Goal: Task Accomplishment & Management: Manage account settings

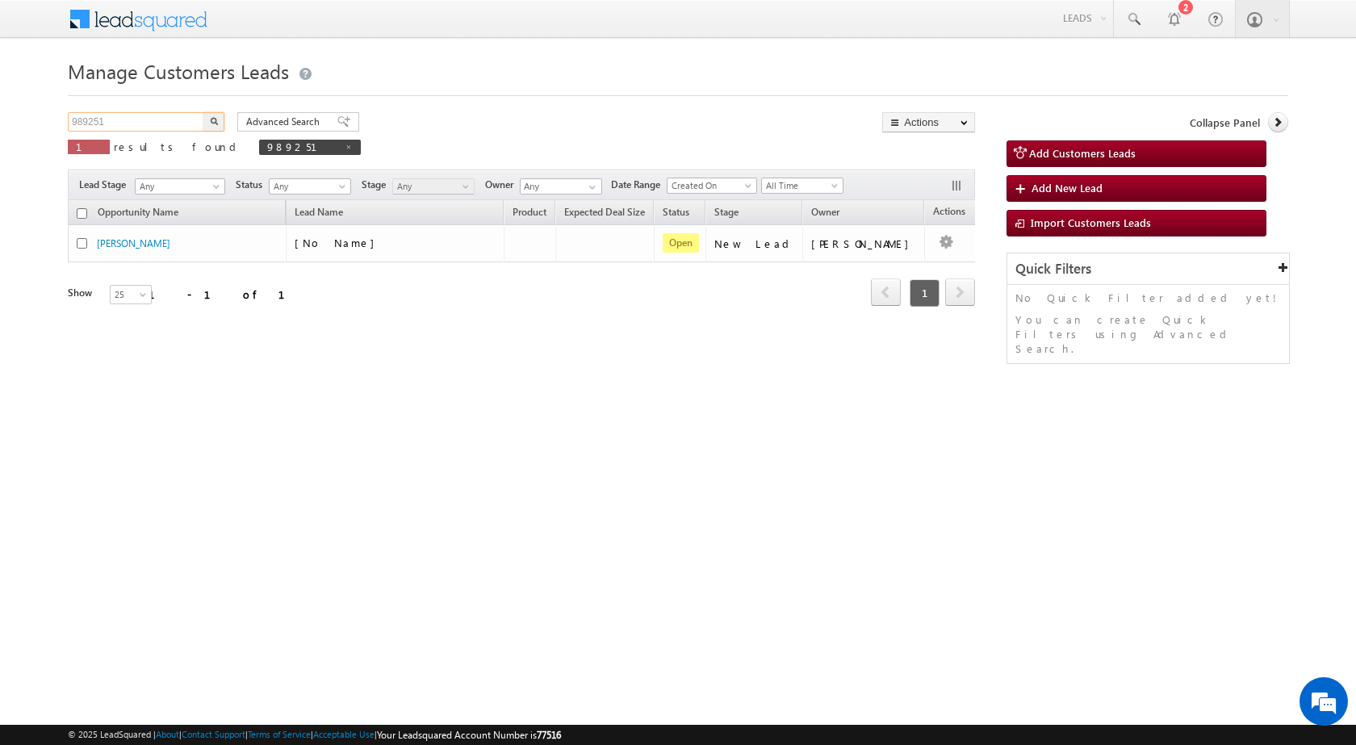
drag, startPoint x: 0, startPoint y: 0, endPoint x: 27, endPoint y: 119, distance: 121.8
click at [27, 119] on body "Menu [PERSON_NAME] sitar a7@ks erve." at bounding box center [678, 229] width 1356 height 458
paste input "86"
type input "989861"
click at [220, 124] on button "button" at bounding box center [213, 121] width 21 height 19
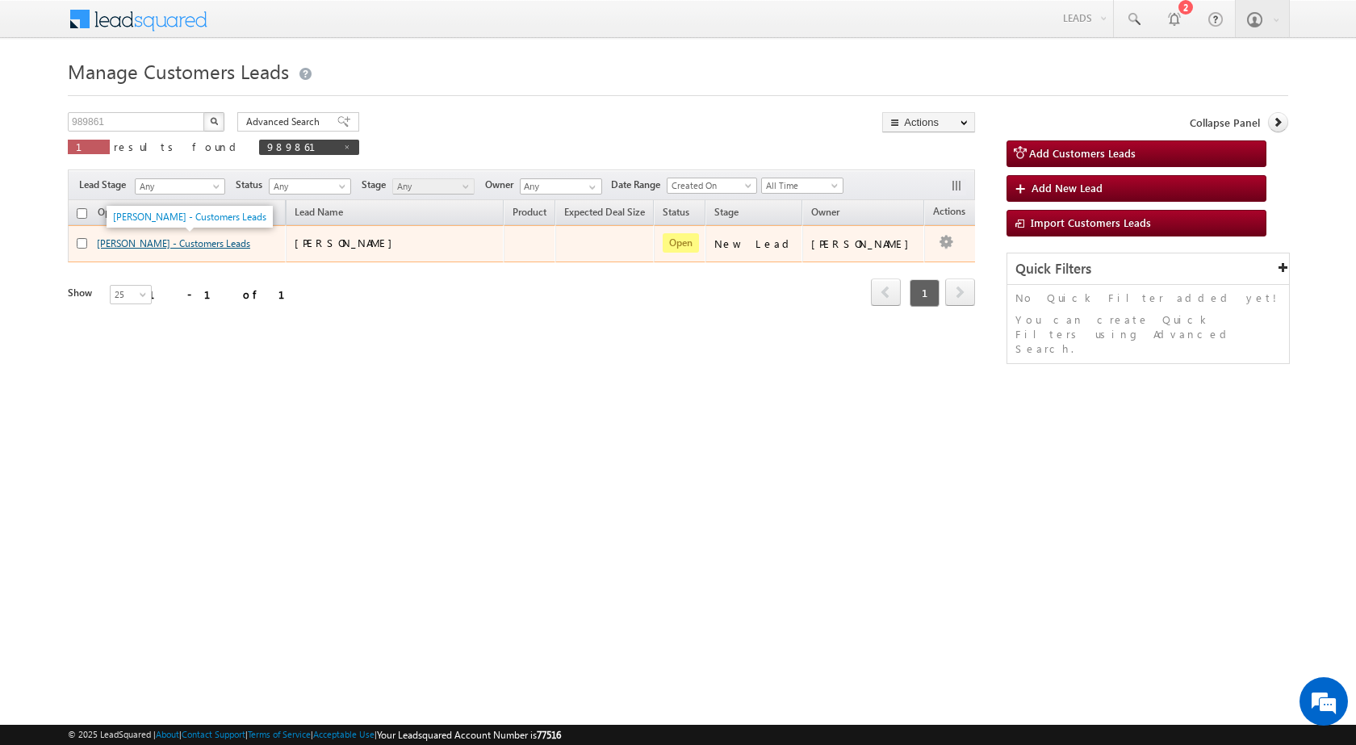
click at [136, 244] on link "[PERSON_NAME] - Customers Leads" at bounding box center [173, 243] width 153 height 12
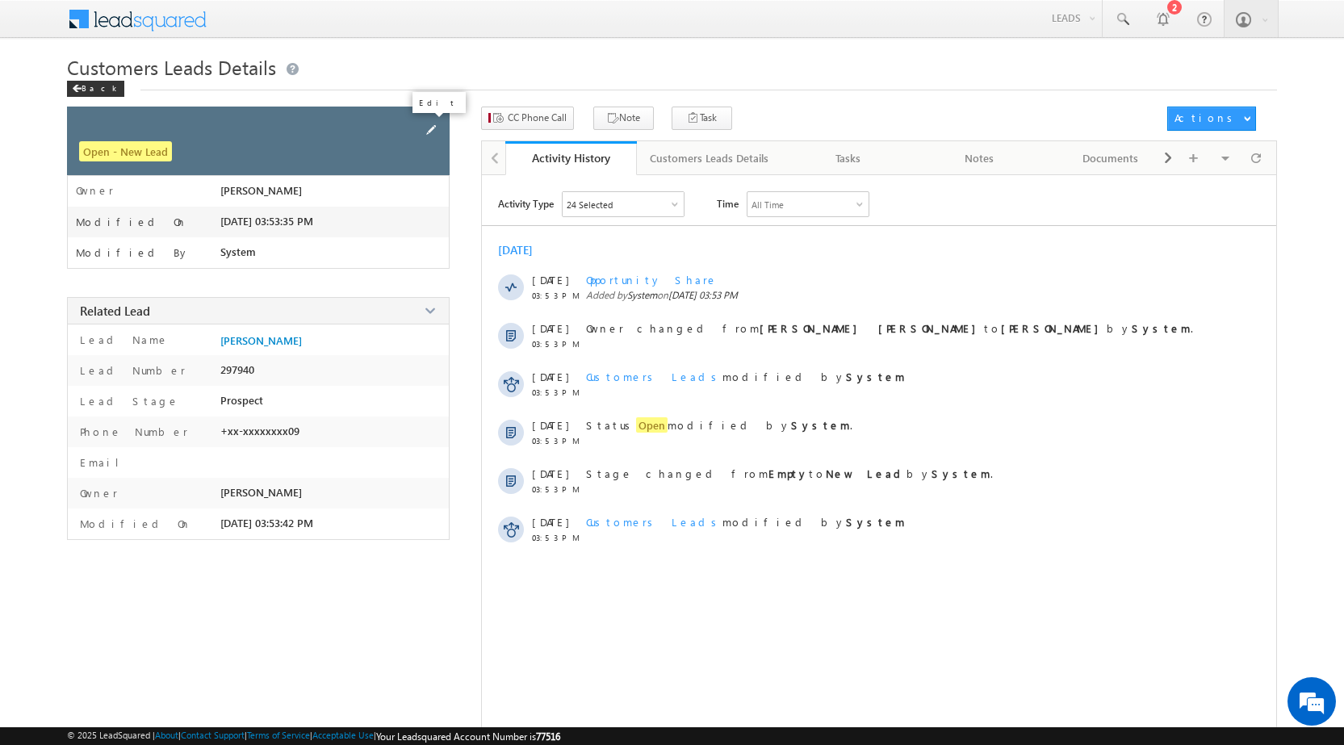
click at [429, 128] on span at bounding box center [431, 130] width 18 height 18
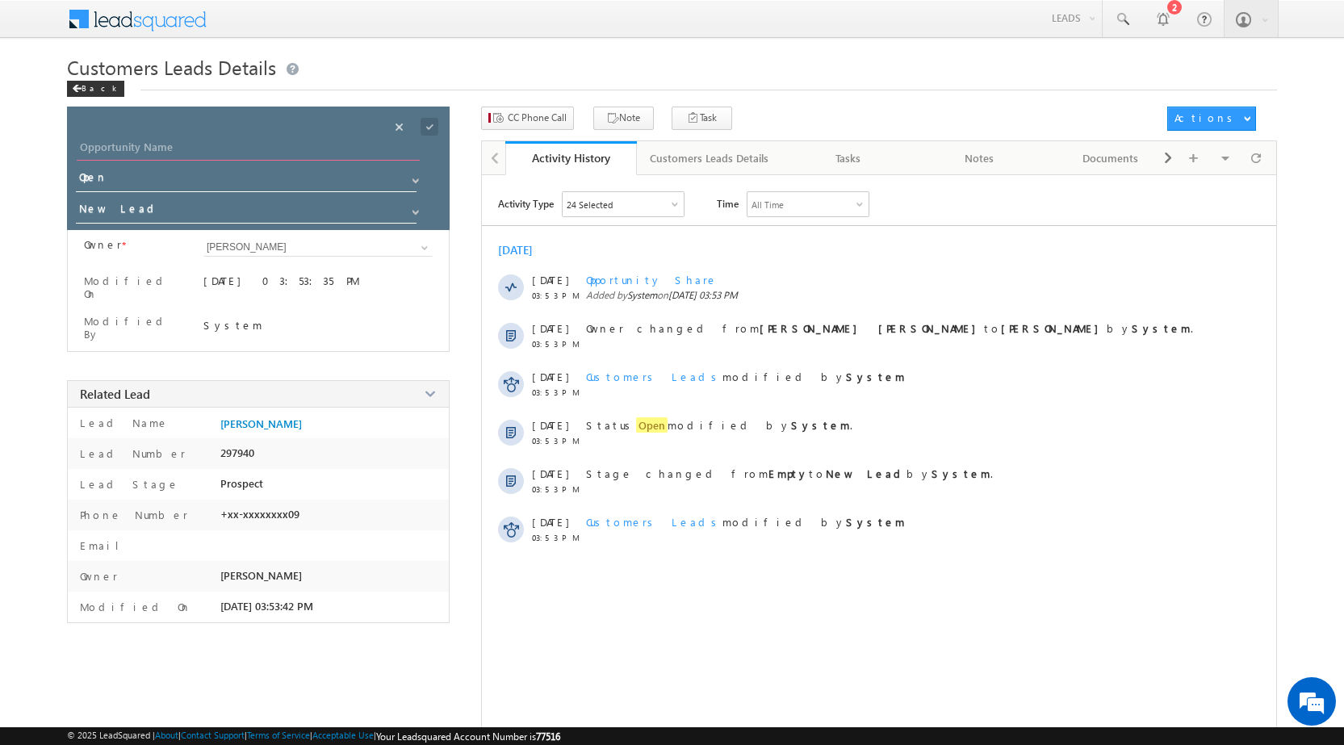
click at [341, 150] on input "Opportunity Name" at bounding box center [248, 149] width 343 height 23
type input "Dilawar"
click at [431, 129] on span at bounding box center [430, 127] width 18 height 18
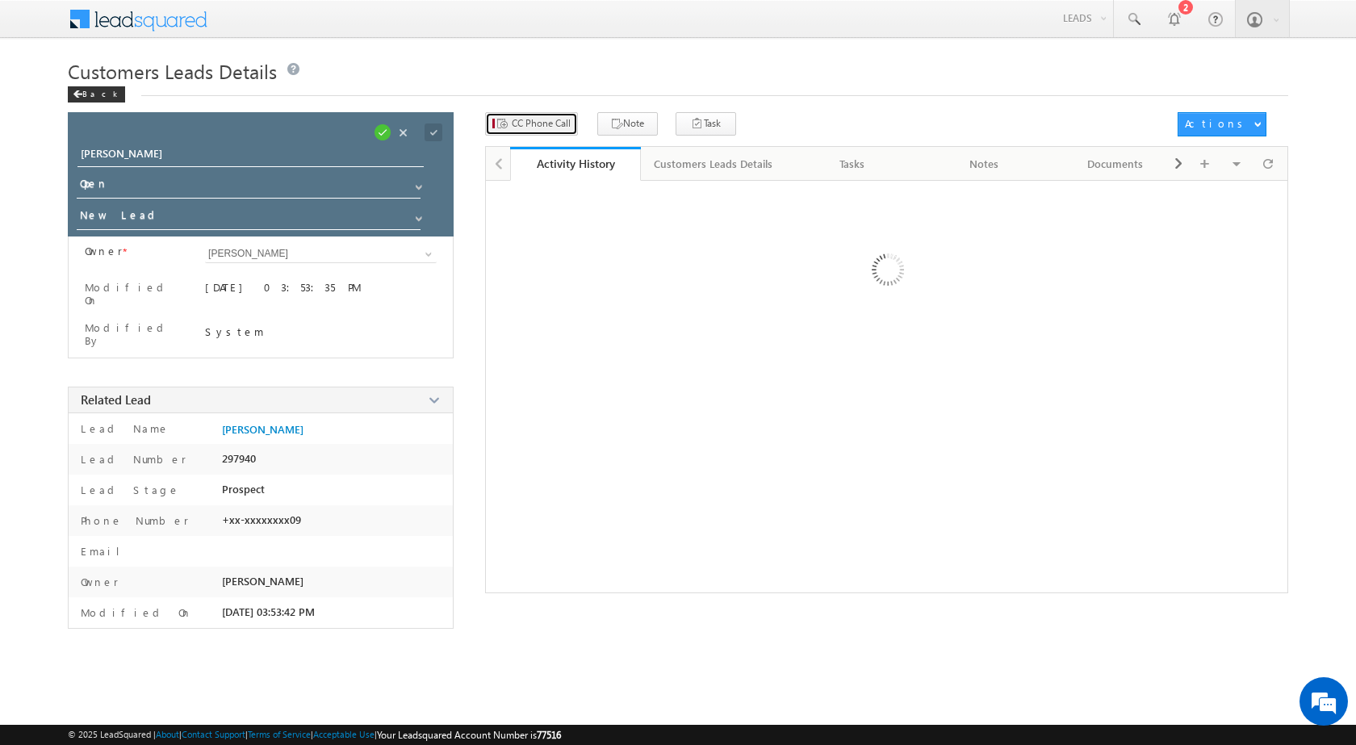
click at [521, 119] on span "CC Phone Call" at bounding box center [541, 123] width 59 height 15
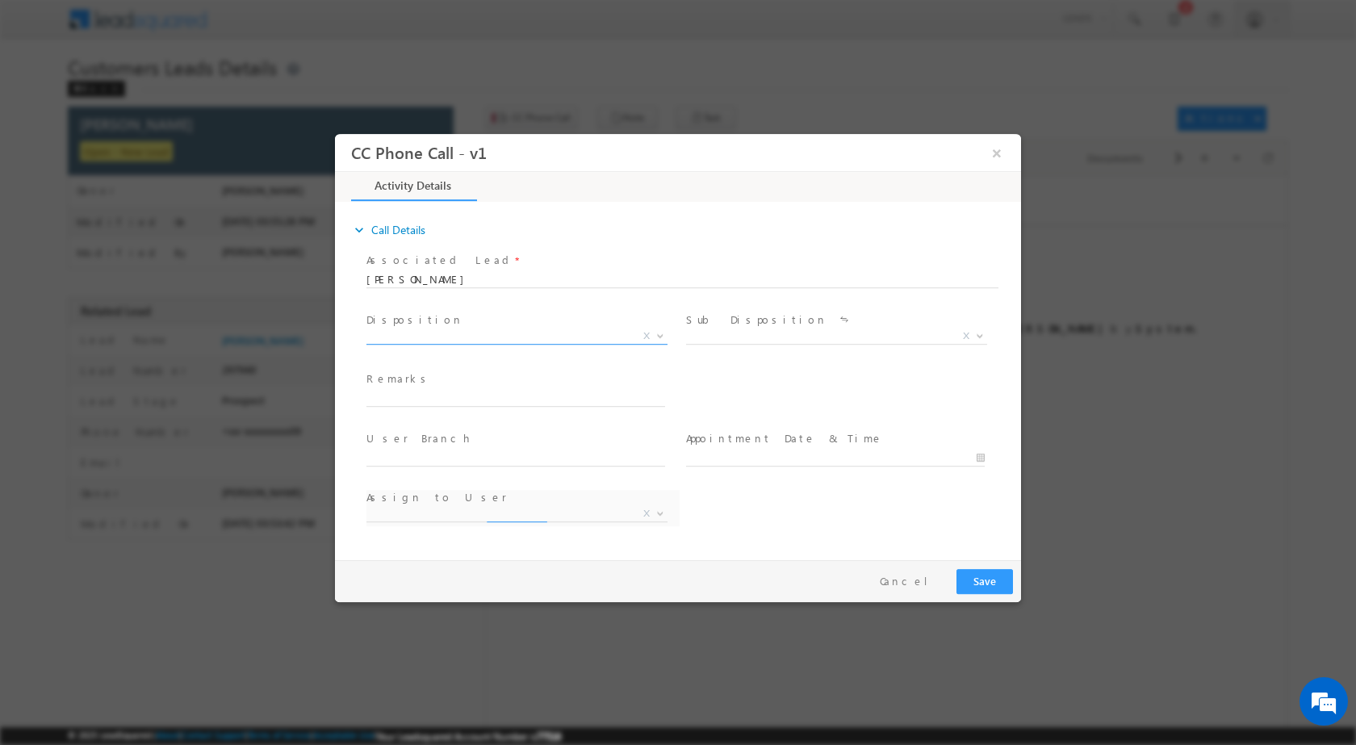
click at [662, 328] on span at bounding box center [659, 335] width 16 height 21
select select "anju.jaibhagwan@sgrlimited.in"
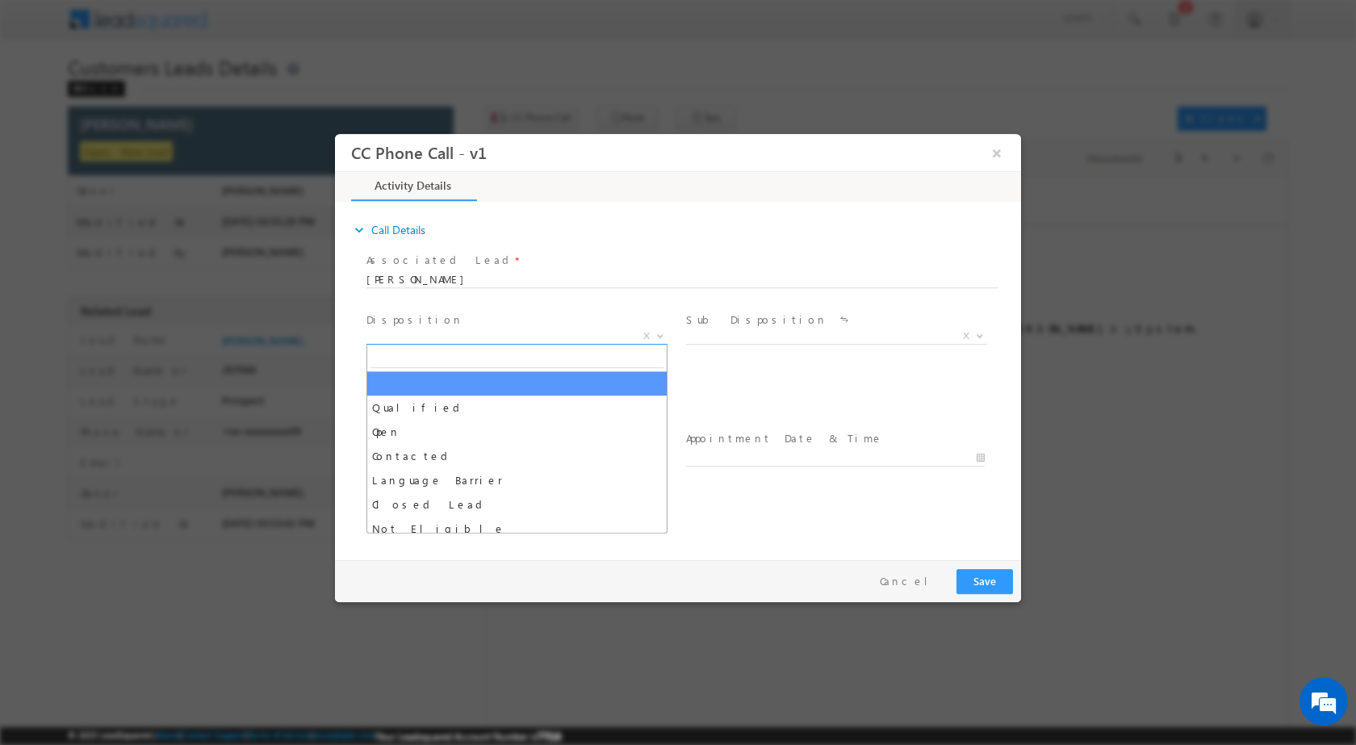
click at [656, 329] on span at bounding box center [659, 335] width 16 height 21
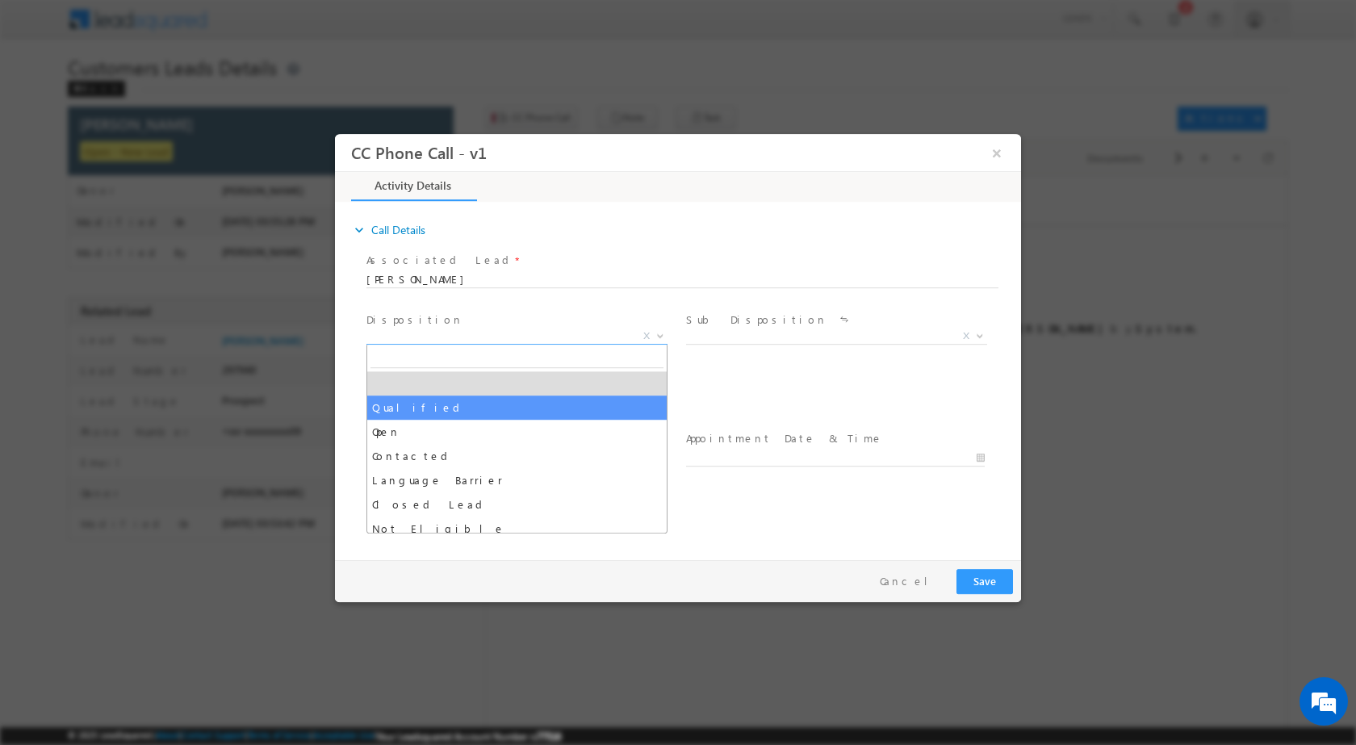
select select "Qualified"
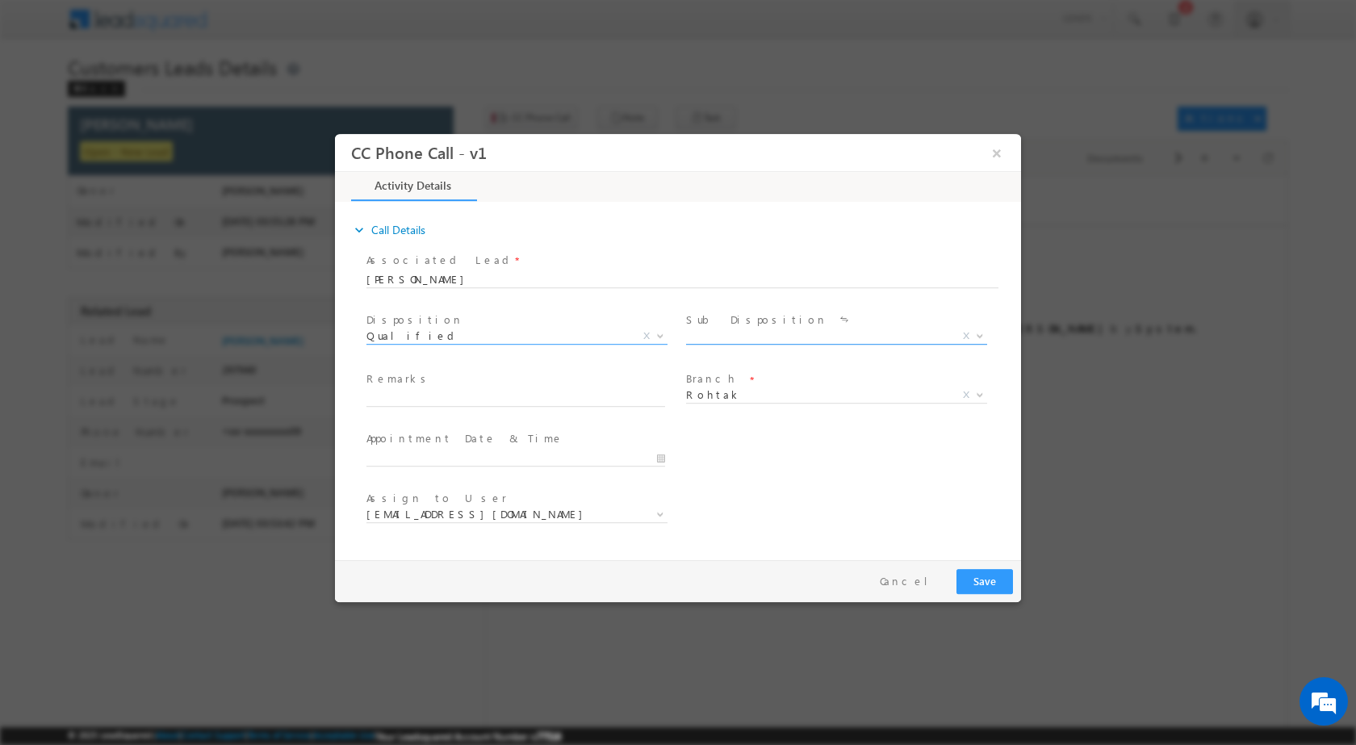
click at [969, 329] on span "X" at bounding box center [966, 335] width 6 height 15
click at [980, 335] on b at bounding box center [980, 335] width 10 height 6
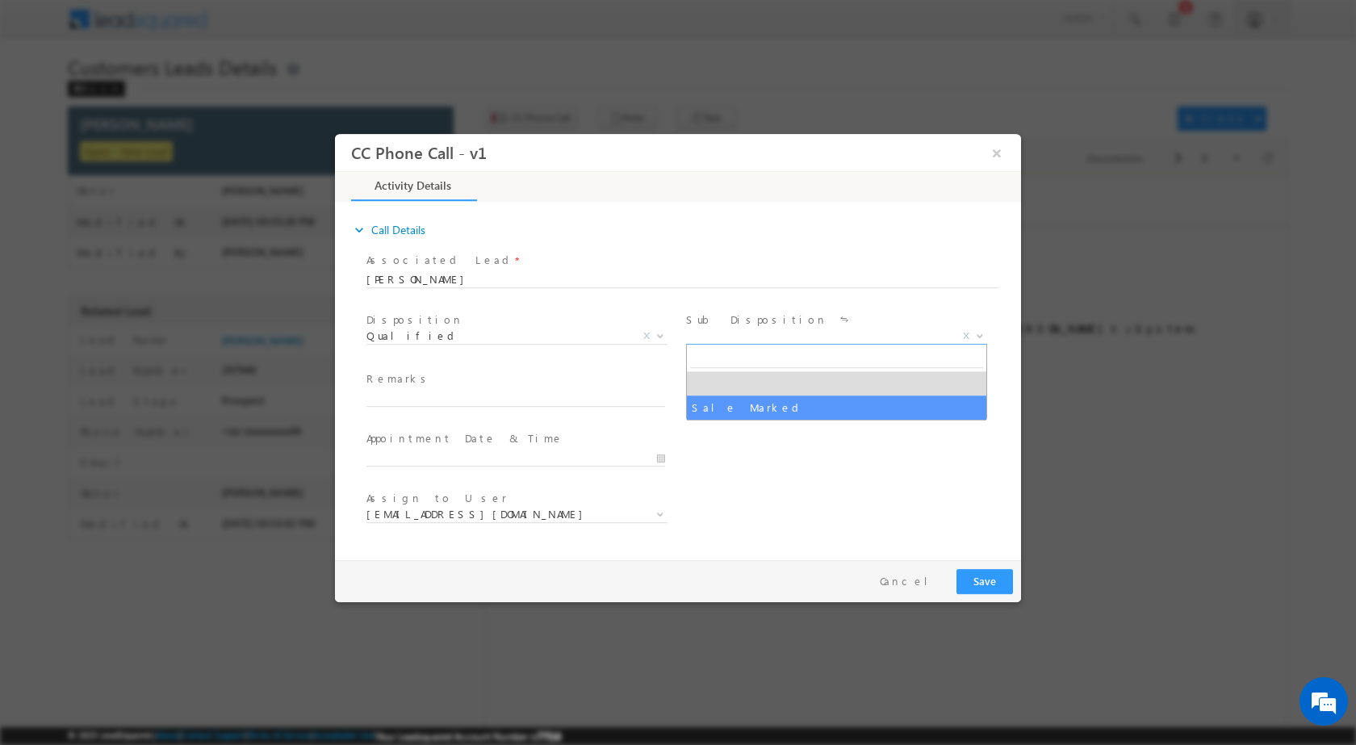
select select "Sale Marked"
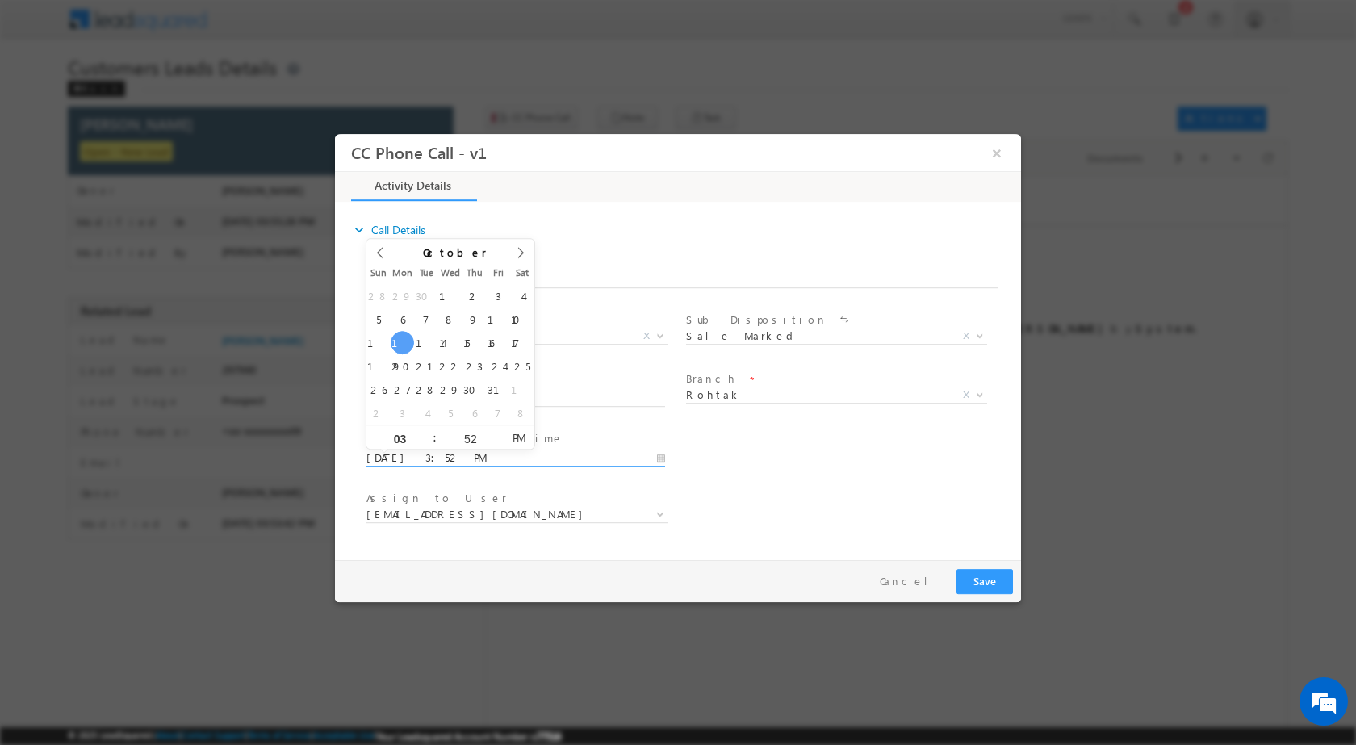
click at [663, 457] on input "10/13/2025 3:52 PM" at bounding box center [516, 458] width 299 height 16
type input "10/14/2025 3:52 PM"
click at [410, 436] on input "03" at bounding box center [400, 438] width 67 height 10
type input "12"
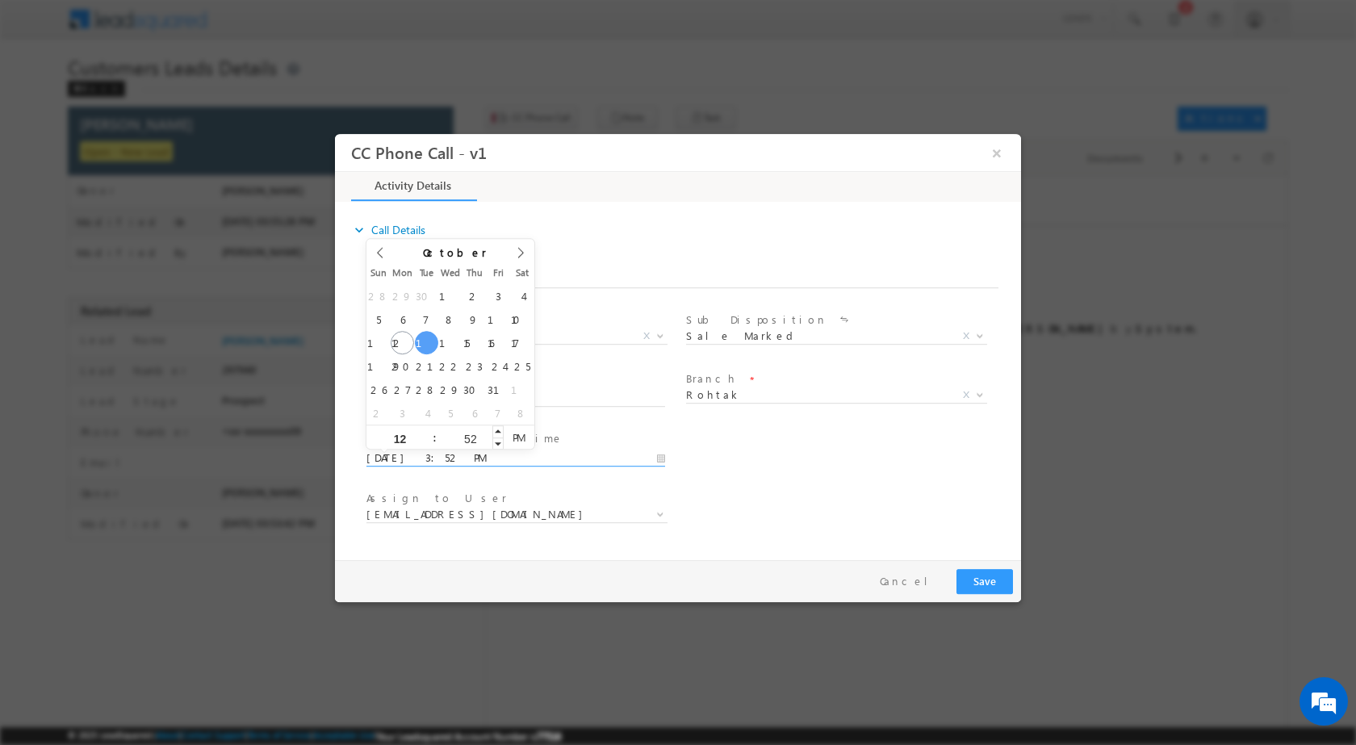
type input "10/14/2025 12:52 PM"
click at [480, 442] on input "52" at bounding box center [470, 438] width 67 height 10
type input "00"
type input "10/14/2025 12:00 PM"
click at [720, 480] on div "User Branch * Appointment Date & Time * 10/14/2025 12:00 PM" at bounding box center [692, 456] width 658 height 60
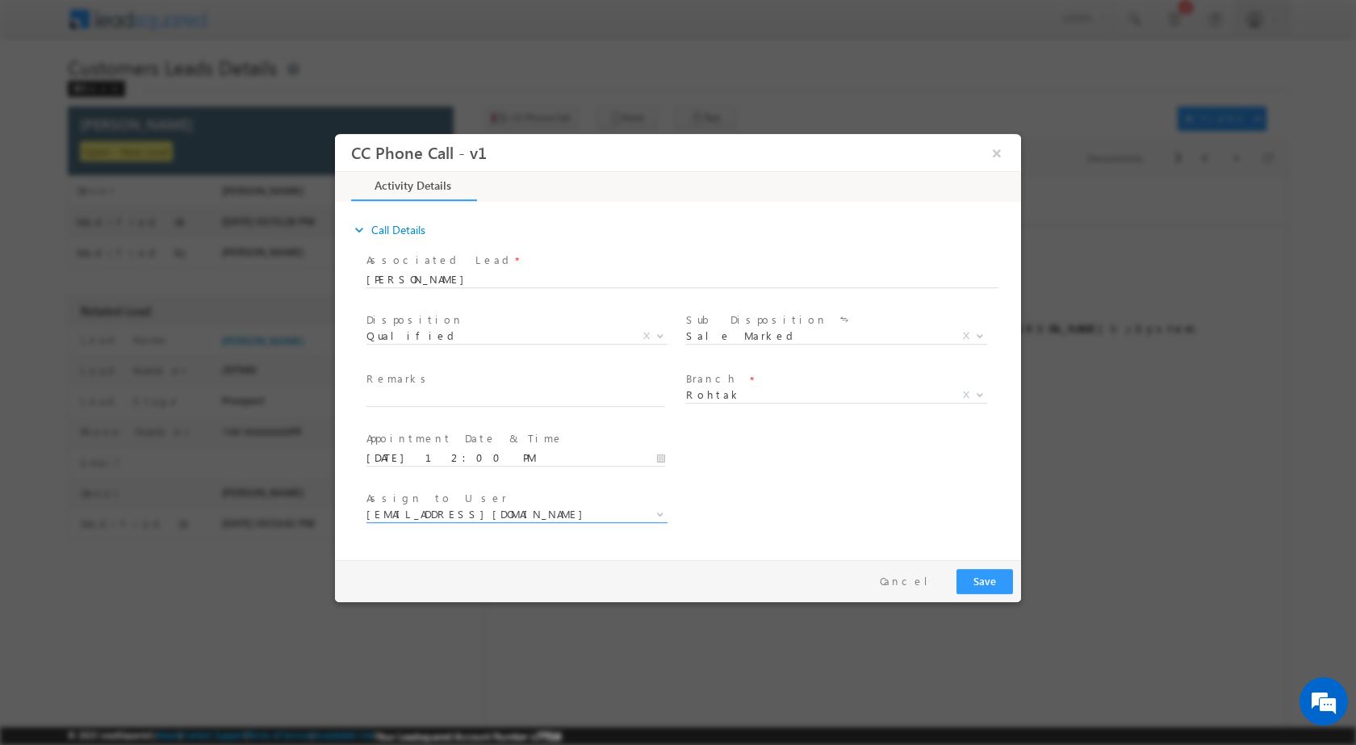
click at [664, 516] on span at bounding box center [659, 513] width 16 height 21
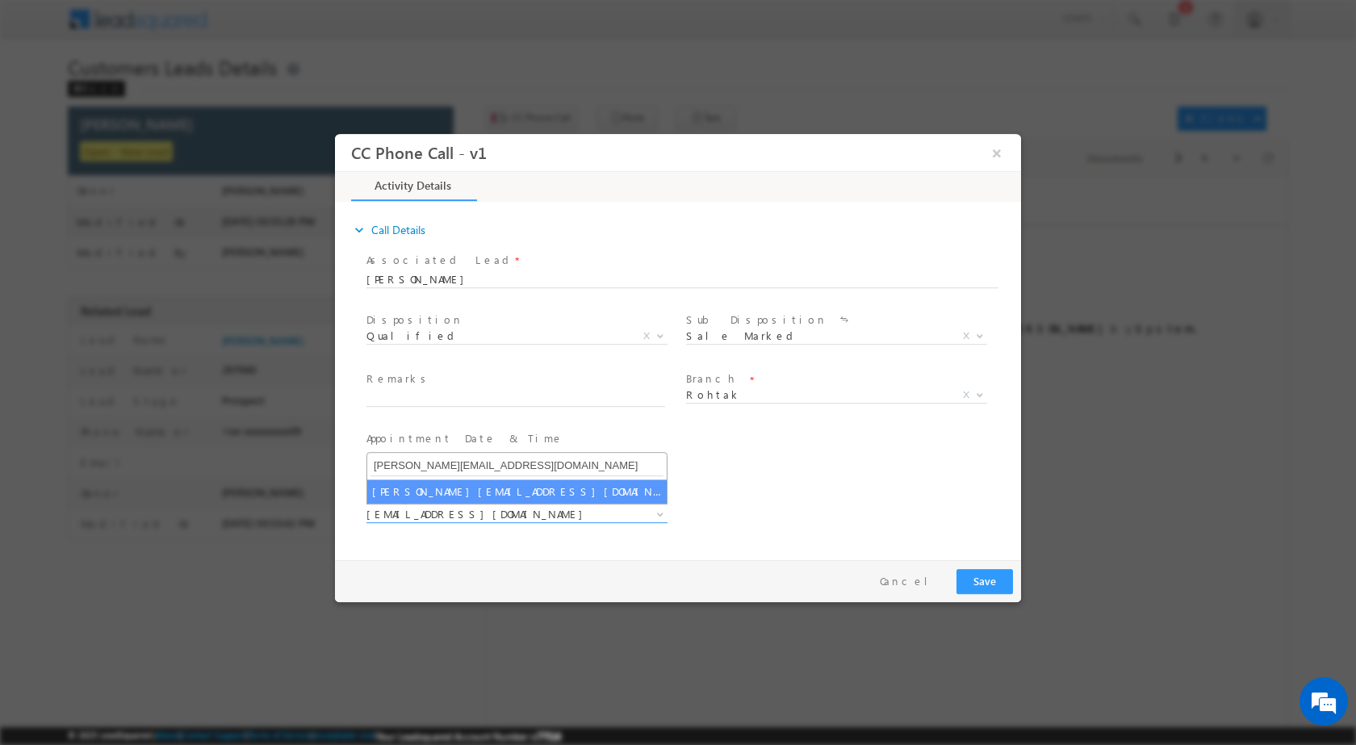
type input "ravinder.khasa@sgrlimited.in"
select select "ravinder.khasa@sgrlimited.in"
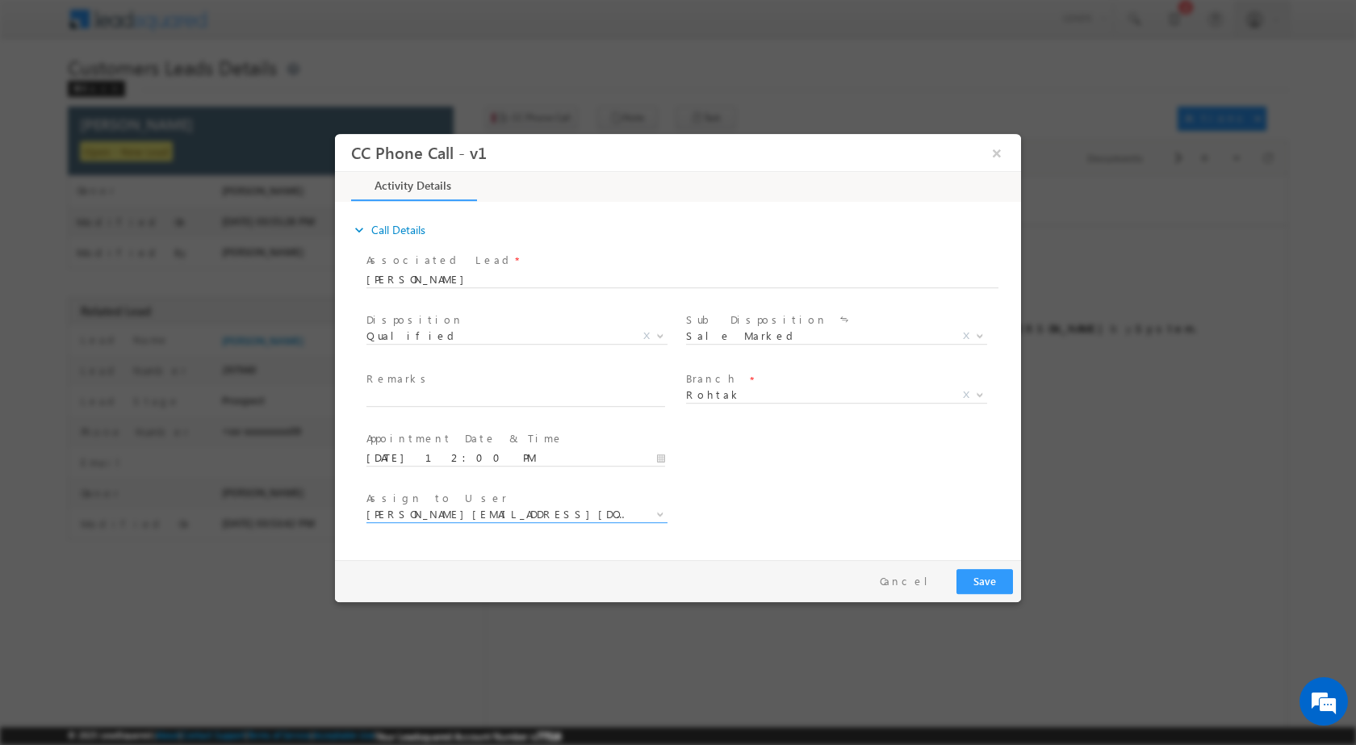
click at [565, 385] on span "Remarks *" at bounding box center [516, 380] width 298 height 18
click at [565, 388] on div "Remarks *" at bounding box center [523, 389] width 313 height 37
click at [568, 400] on input "text" at bounding box center [516, 398] width 299 height 16
paste input "13/10-Customer name is Delawar( Mobile Number 8607655709) Loan Type is Top up R…"
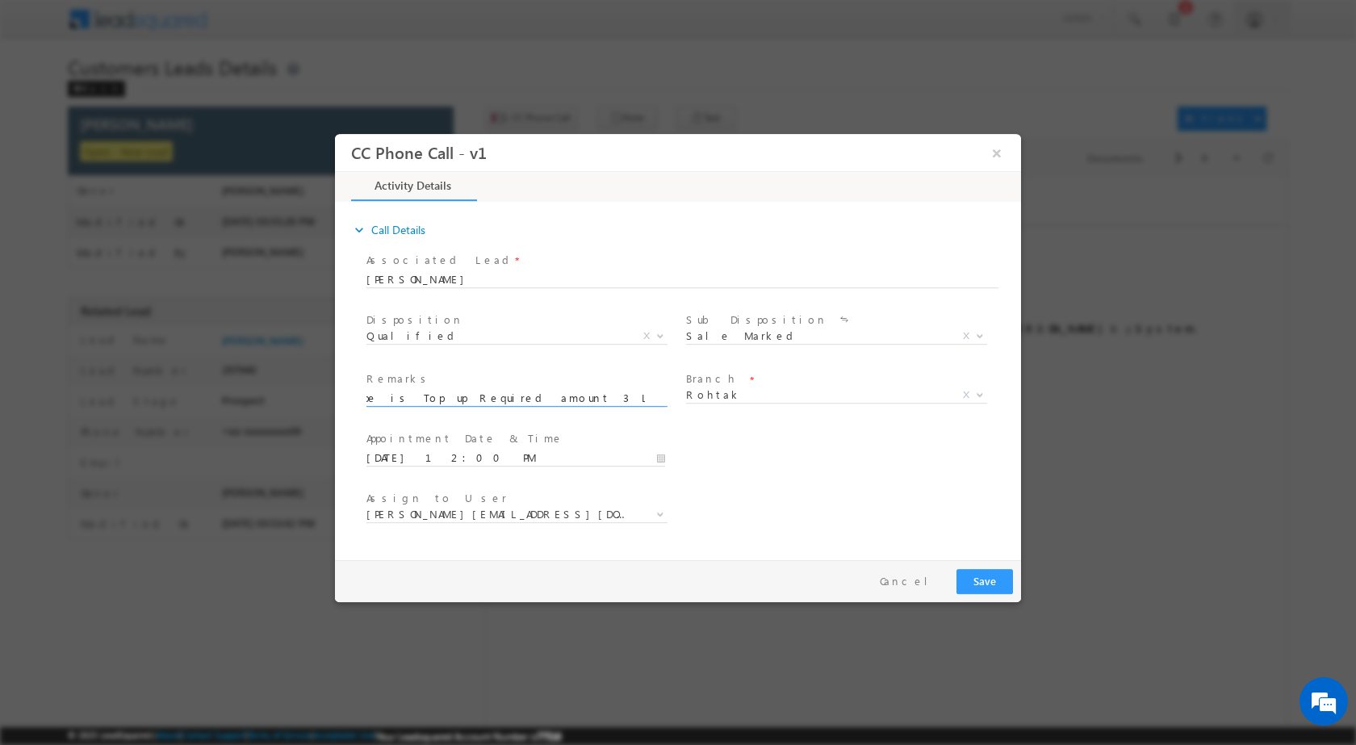
type input "13/10-Customer name is Delawar( Mobile Number 8607655709) Loan Type is Top up R…"
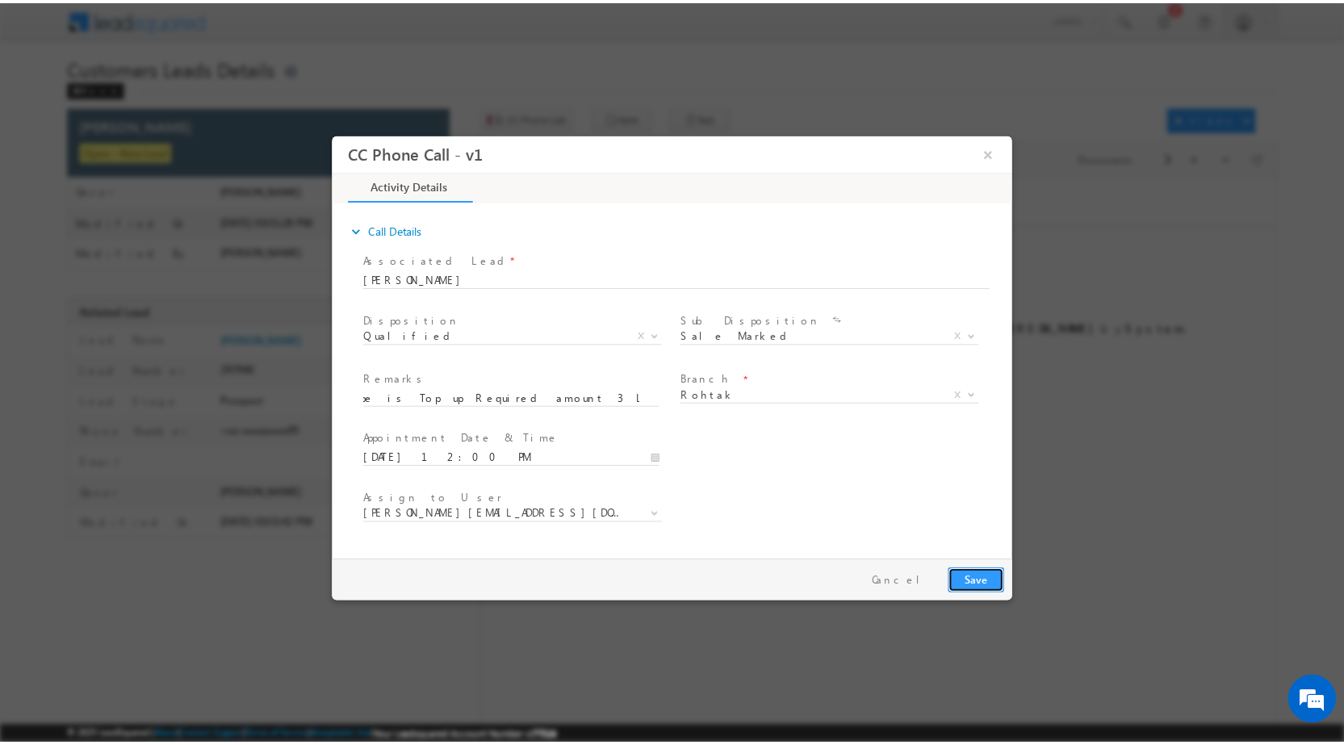
scroll to position [0, 0]
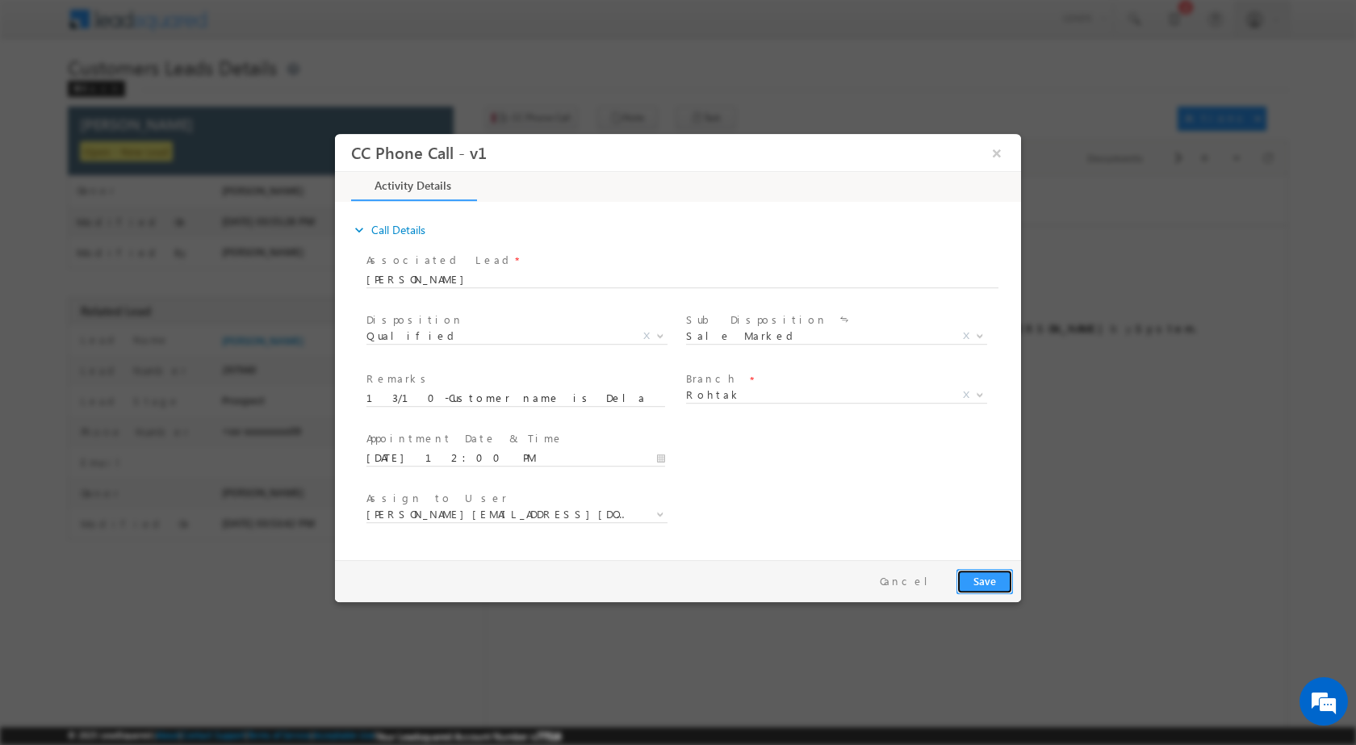
click at [981, 584] on button "Save" at bounding box center [985, 580] width 57 height 25
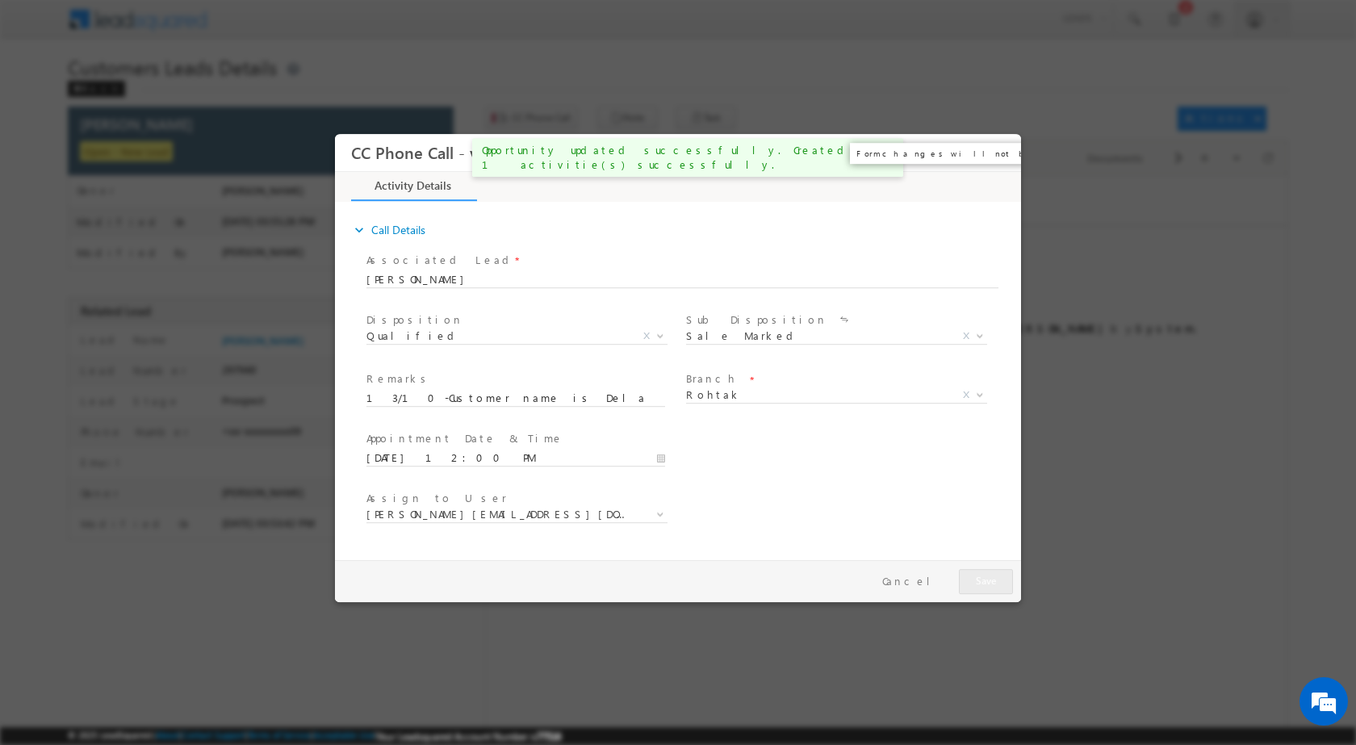
click at [1003, 146] on button "×" at bounding box center [996, 152] width 27 height 30
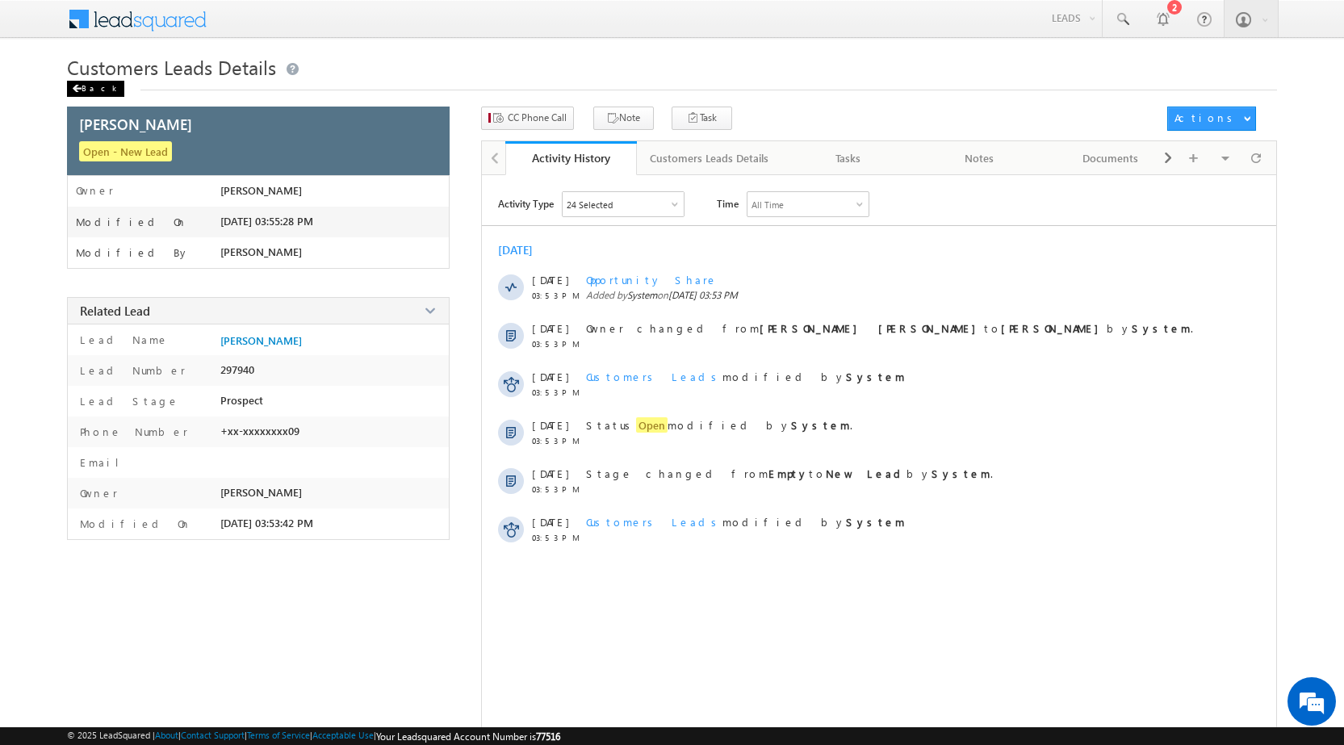
click at [85, 83] on div "Back" at bounding box center [95, 89] width 57 height 16
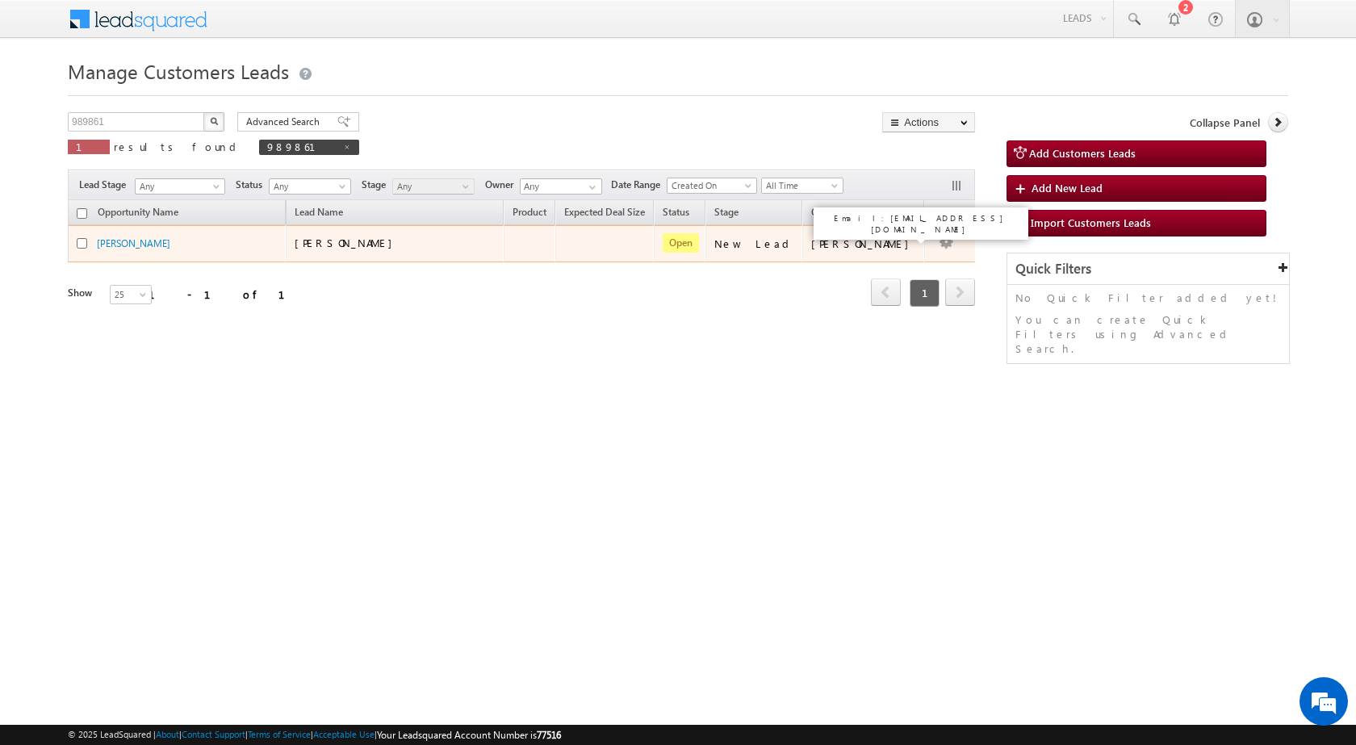
click at [886, 250] on div "[PERSON_NAME]" at bounding box center [864, 244] width 106 height 15
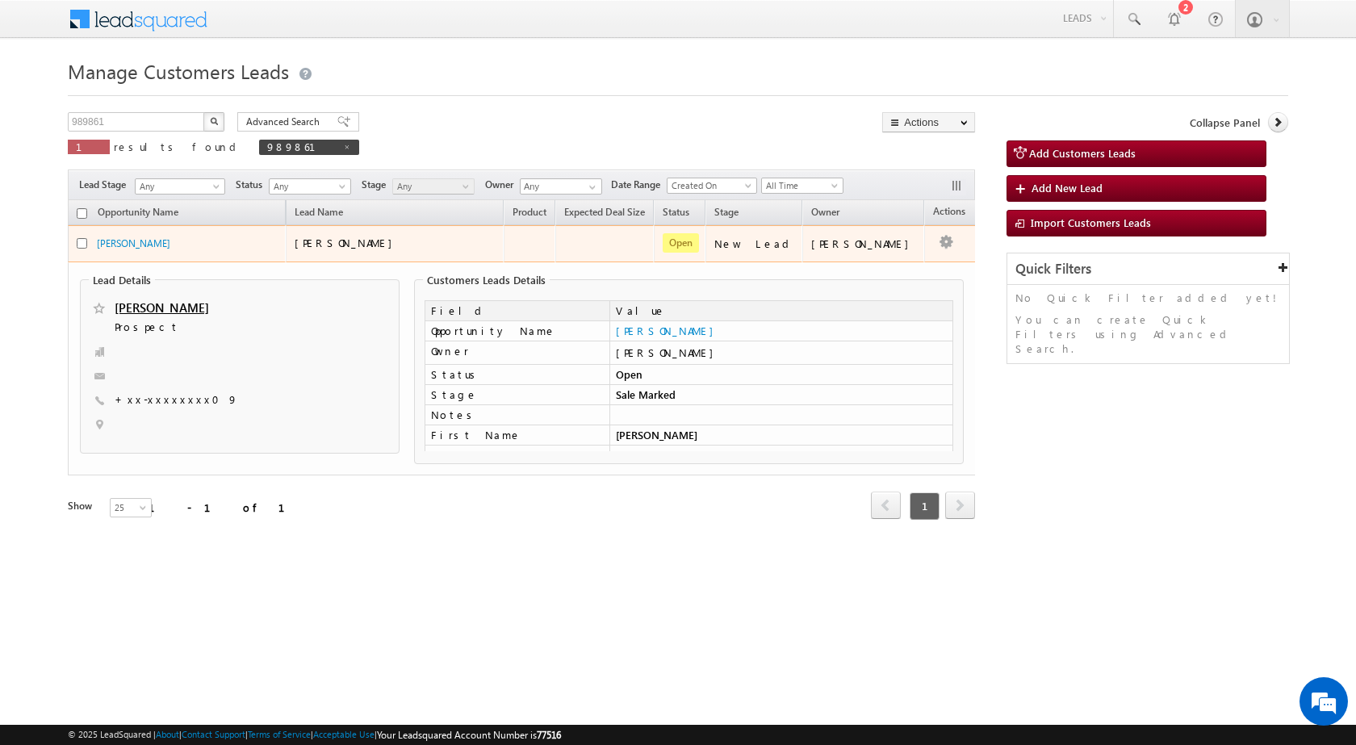
click at [891, 258] on td "[PERSON_NAME]" at bounding box center [863, 243] width 122 height 37
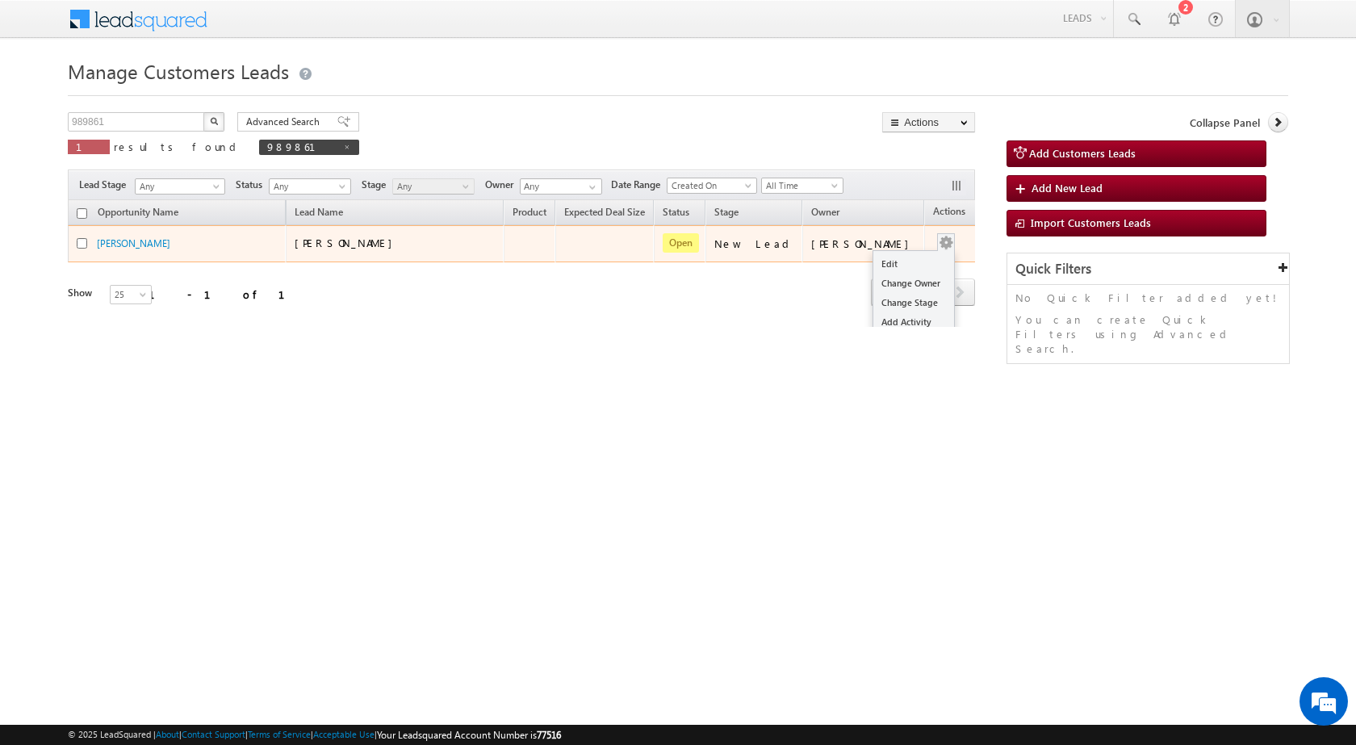
click at [922, 251] on ul "Edit Change Owner Change Stage Add Activity Add Task Delete" at bounding box center [914, 312] width 82 height 124
click at [899, 267] on link "Edit" at bounding box center [913, 263] width 81 height 19
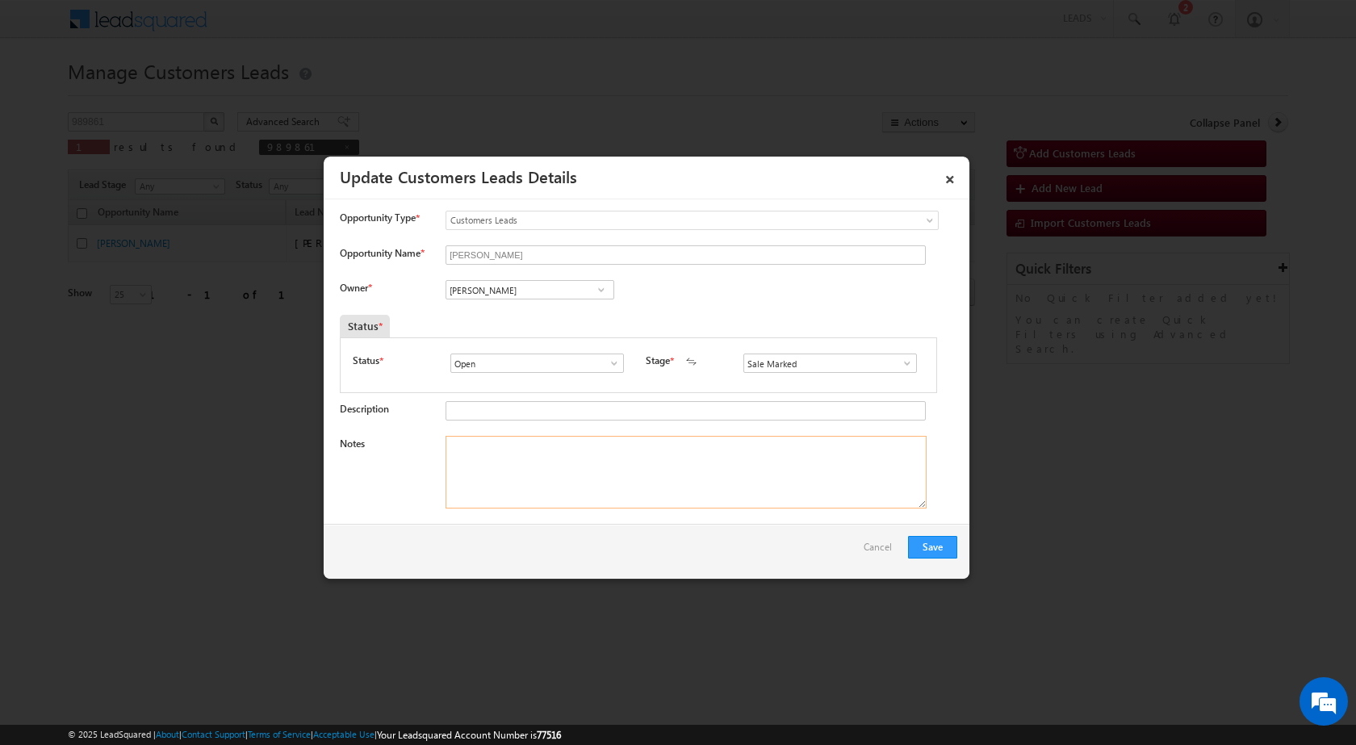
click at [611, 474] on textarea "Notes" at bounding box center [686, 472] width 481 height 73
paste textarea "13/10-Customer name is Delawar( Mobile Number 8607655709) Loan Type is Top up R…"
type textarea "13/10-Customer name is Delawar( Mobile Number 8607655709) Loan Type is Top up R…"
click at [916, 538] on button "Save" at bounding box center [932, 547] width 49 height 23
